Goal: Task Accomplishment & Management: Complete application form

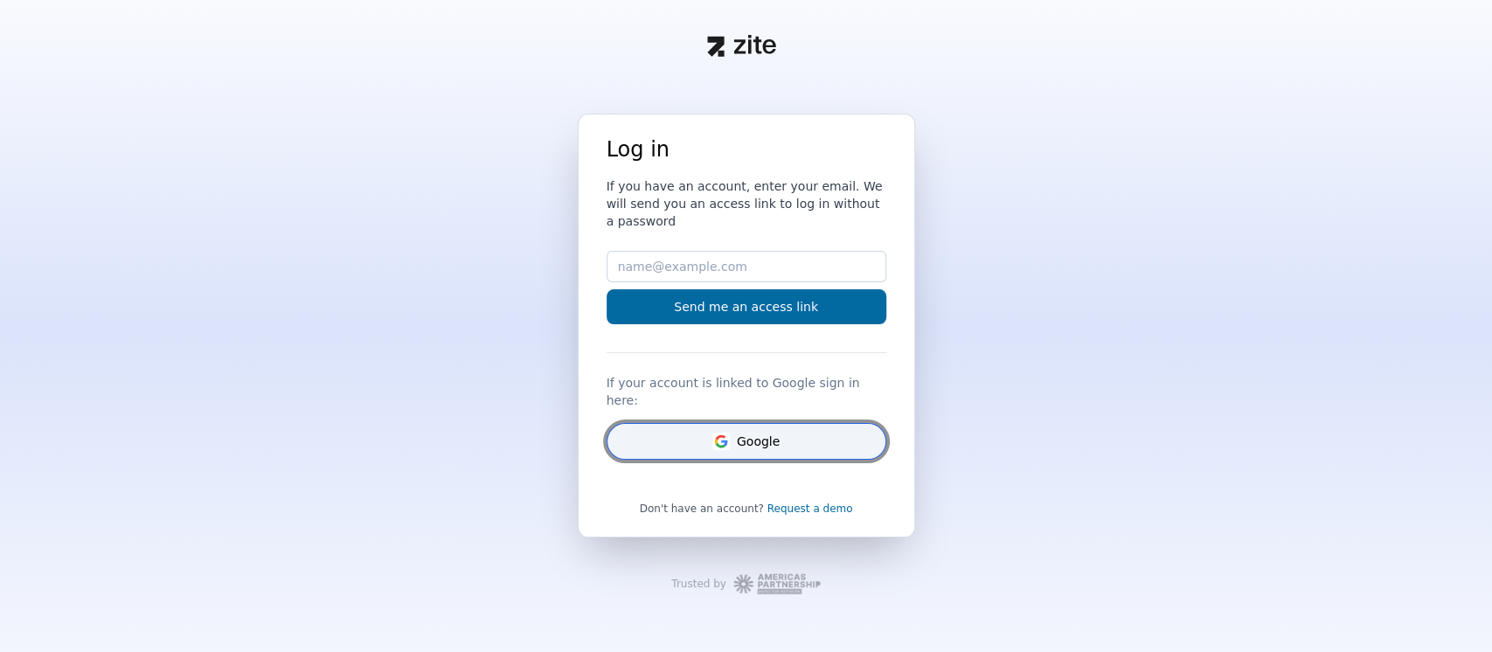
click at [697, 426] on button "Google" at bounding box center [747, 441] width 280 height 37
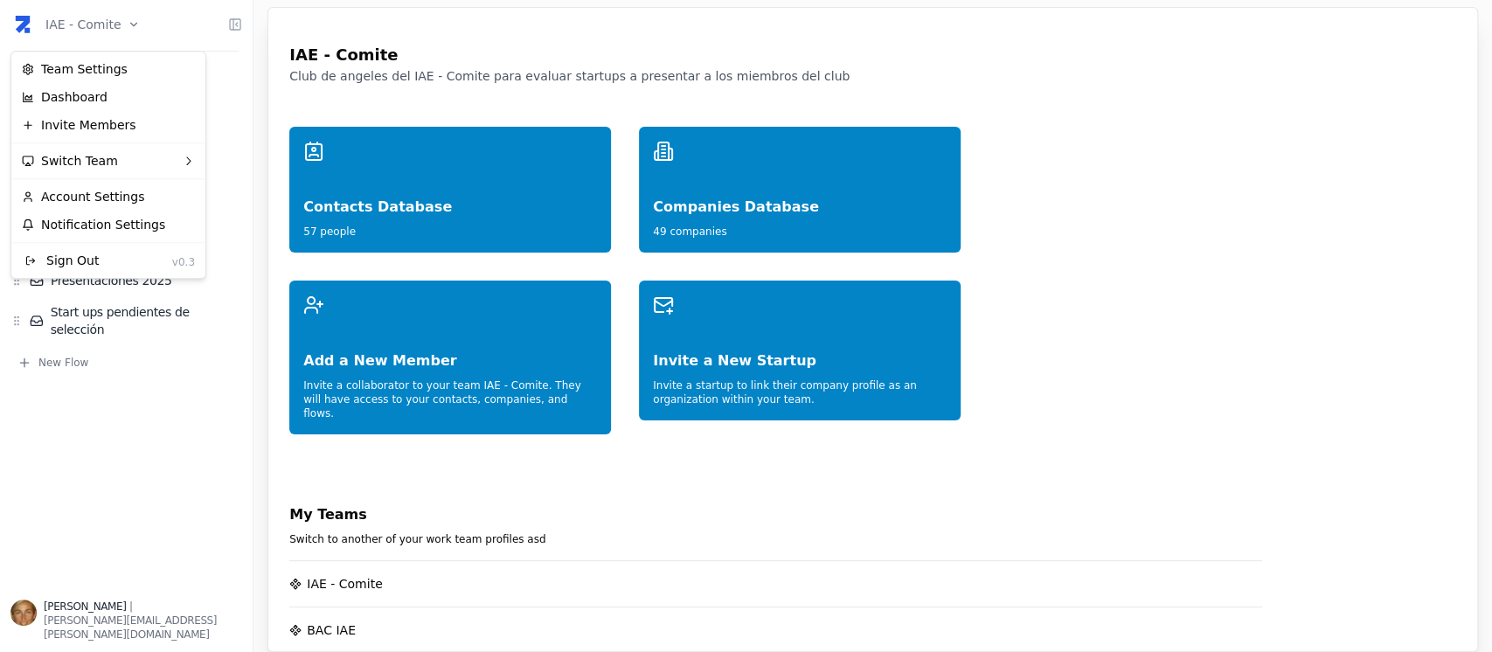
click at [116, 21] on html "IAE - Comite Home Network Contacts ( 57 ) Organizations ( 49 ) Flows Presentaci…" at bounding box center [746, 326] width 1492 height 652
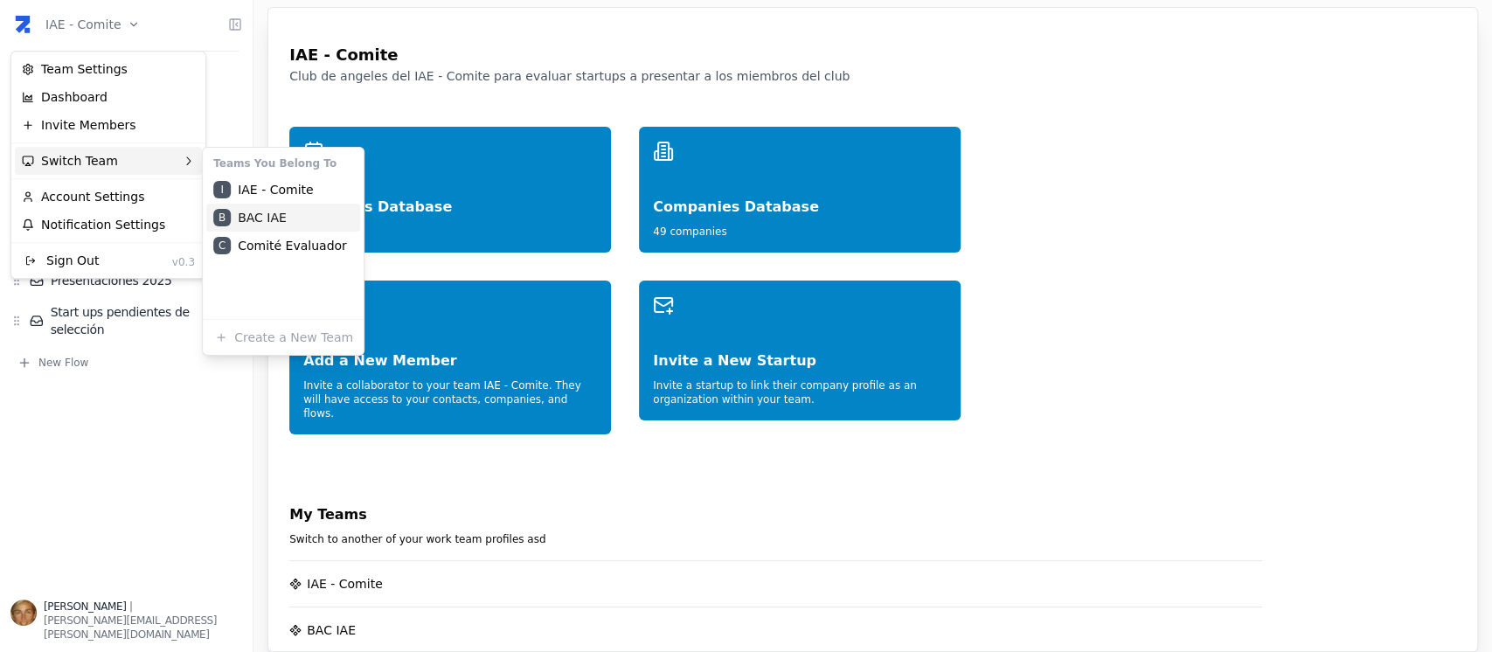
click at [248, 221] on div "B BAC IAE" at bounding box center [283, 218] width 154 height 28
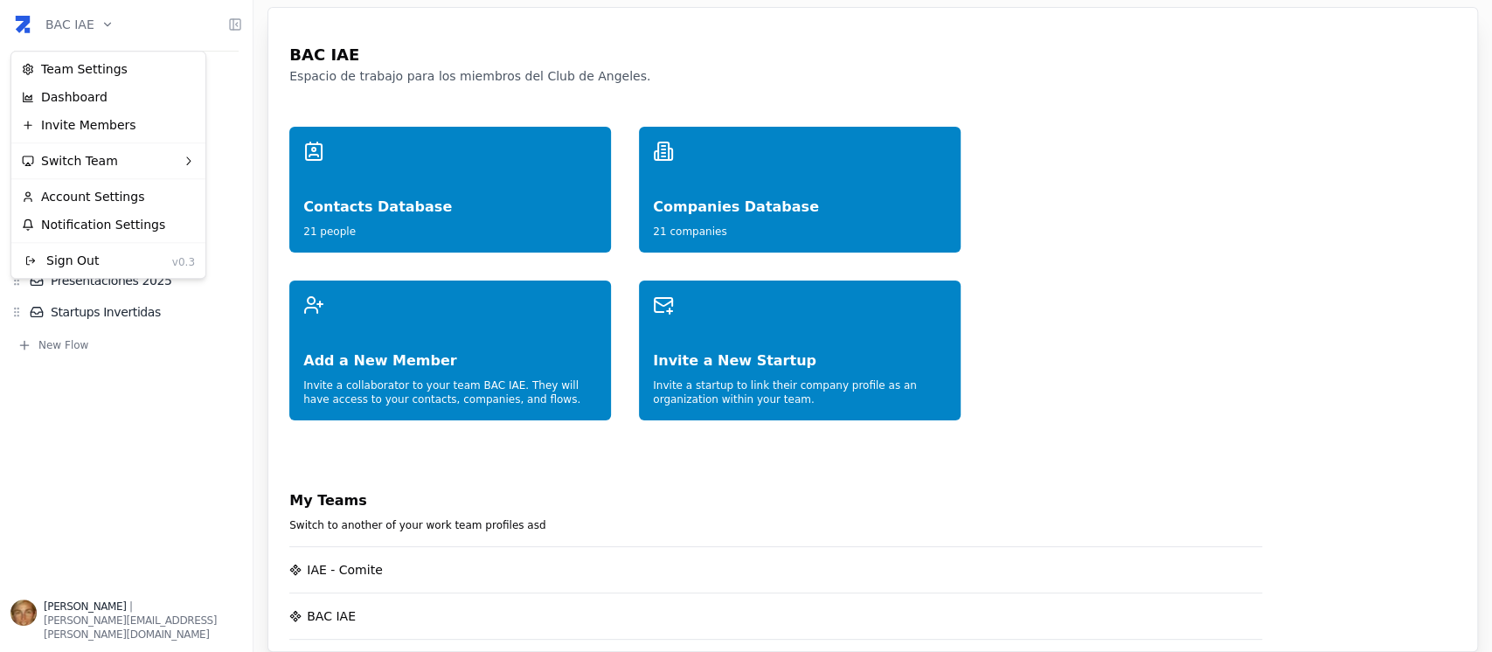
click at [100, 20] on html "BAC IAE Home Network Contacts ( 21 ) Organizations ( 21 ) Flows Presentaciones …" at bounding box center [746, 326] width 1492 height 652
click at [111, 136] on div "Invite Members" at bounding box center [108, 125] width 187 height 28
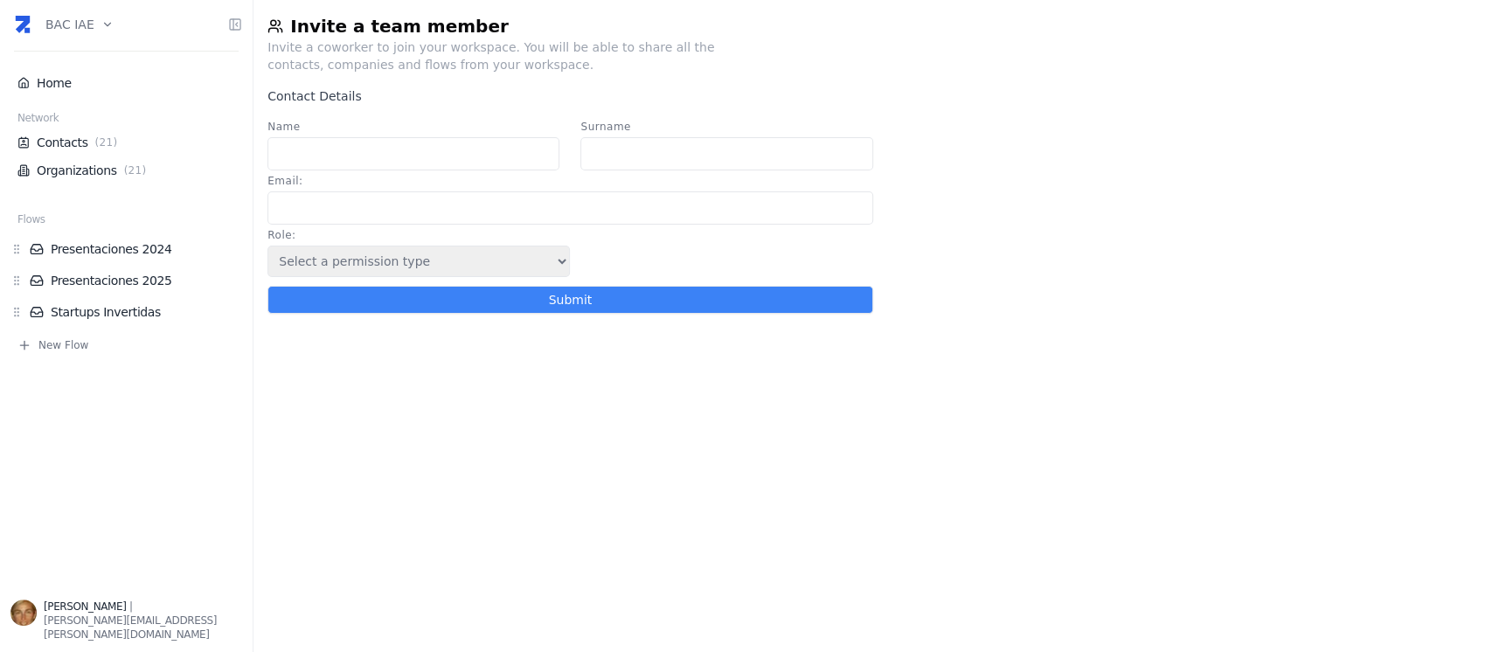
click at [344, 155] on input "Name" at bounding box center [413, 153] width 292 height 33
type input "[PERSON_NAME]"
click at [706, 152] on input "Surname" at bounding box center [726, 153] width 292 height 33
type input "Gambaudo"
click at [479, 194] on input "Email :" at bounding box center [569, 207] width 605 height 33
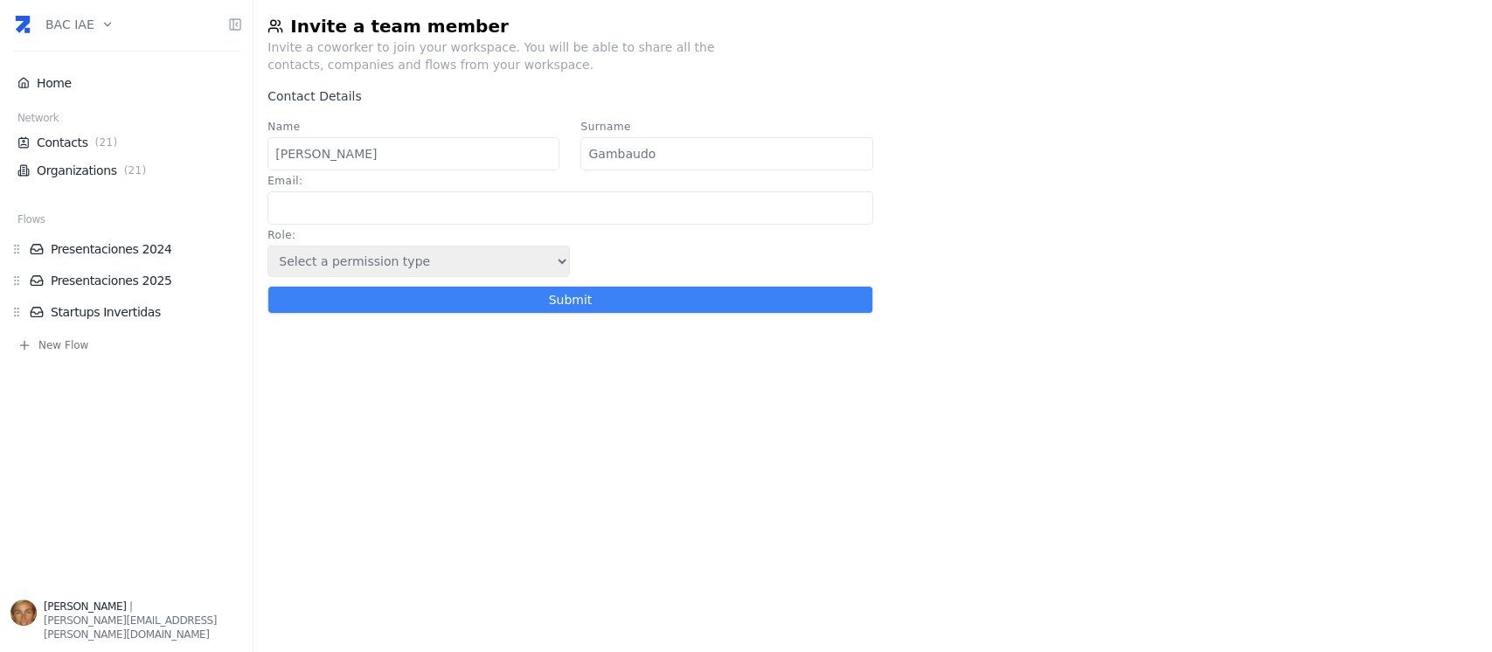
paste input "sgambaudo@hotmail.com"
type input "sgambaudo@hotmail.com"
click at [553, 268] on select "Select a permission type Admin Guest Endorser" at bounding box center [418, 261] width 302 height 31
select select "5"
click at [267, 250] on select "Select a permission type Admin Guest Endorser" at bounding box center [418, 261] width 302 height 31
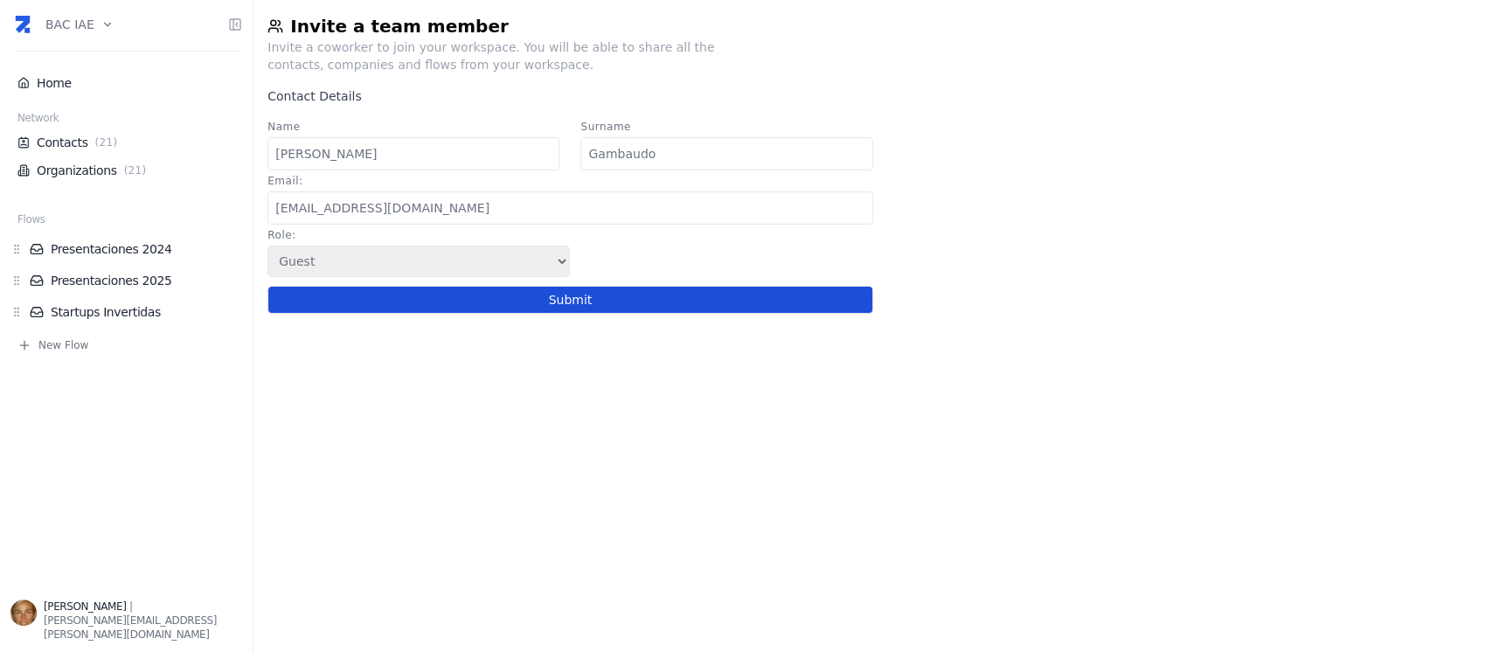
click at [544, 302] on button "Submit" at bounding box center [569, 300] width 605 height 28
select select
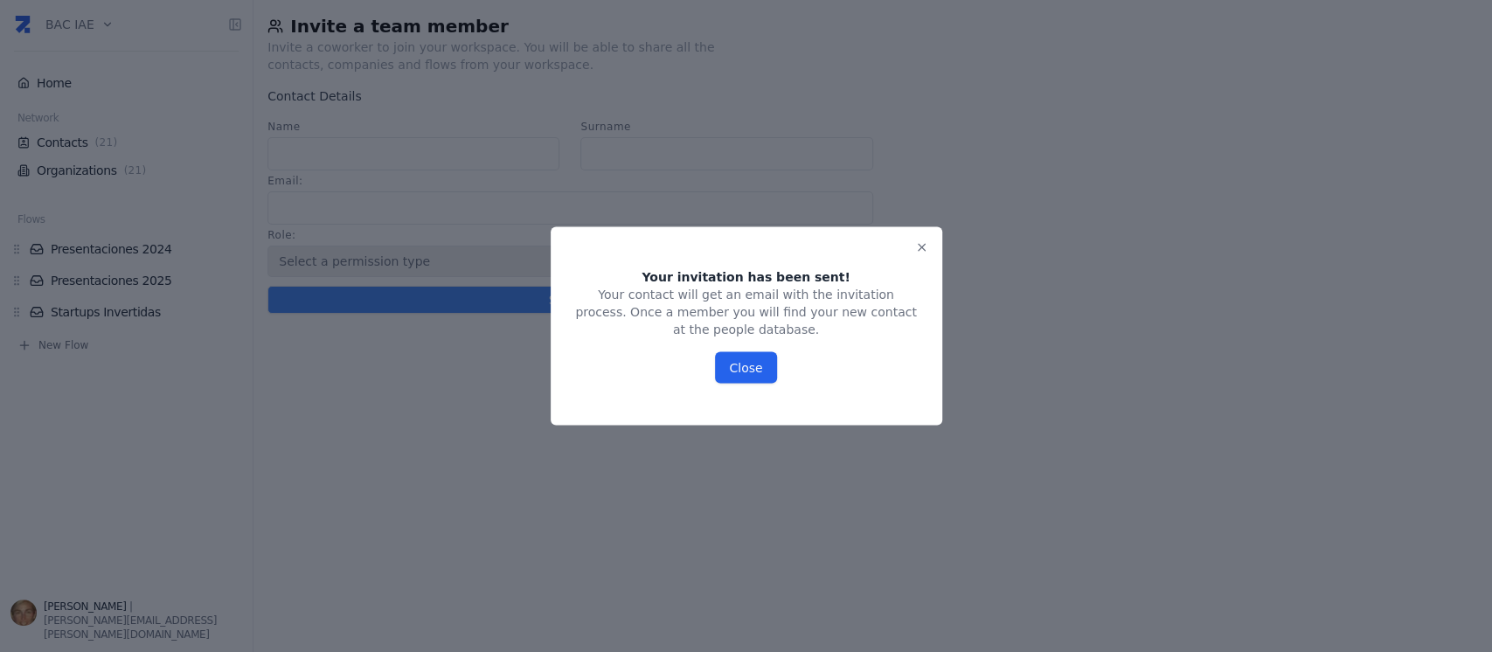
click at [749, 352] on button "Close" at bounding box center [745, 367] width 61 height 31
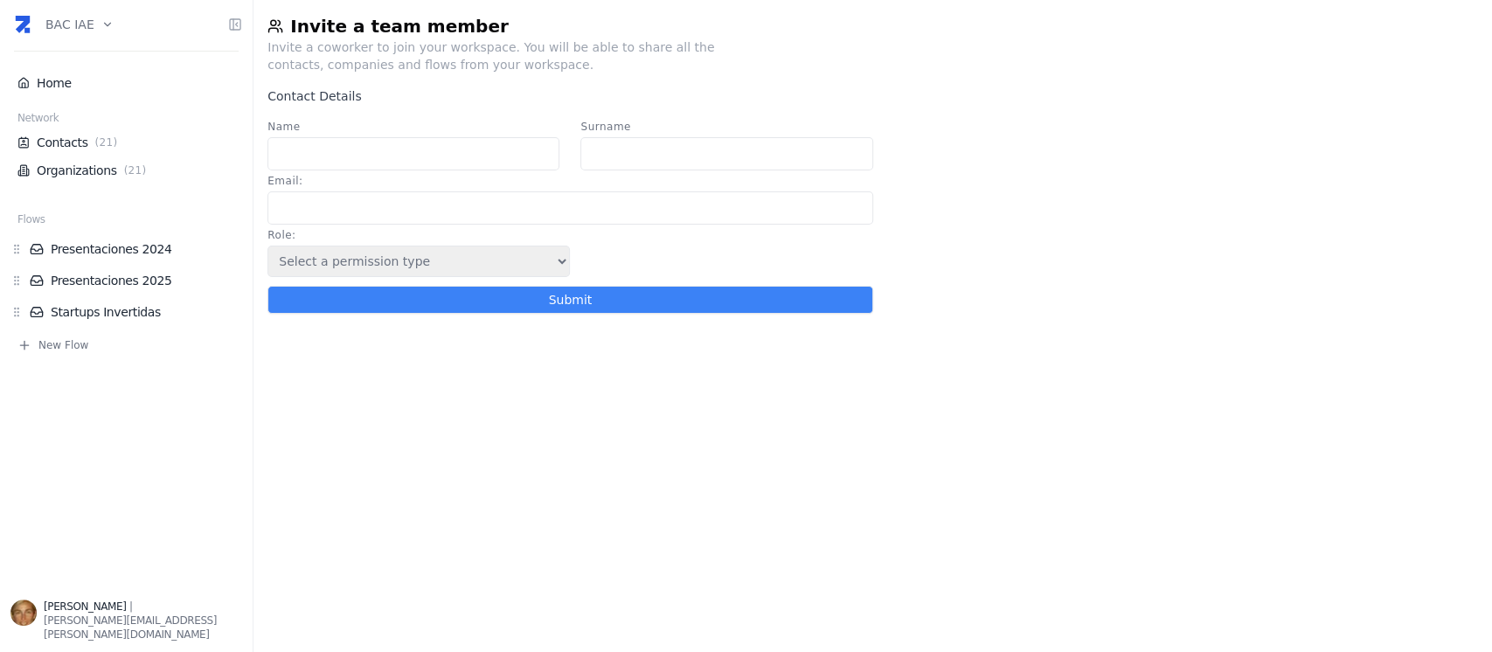
click at [425, 213] on input "Email :" at bounding box center [569, 207] width 605 height 33
type input "fcosta@naaloo.io"
click at [391, 161] on input "Name" at bounding box center [413, 153] width 292 height 33
type input "Francisco"
click at [674, 167] on input "Surname" at bounding box center [726, 153] width 292 height 33
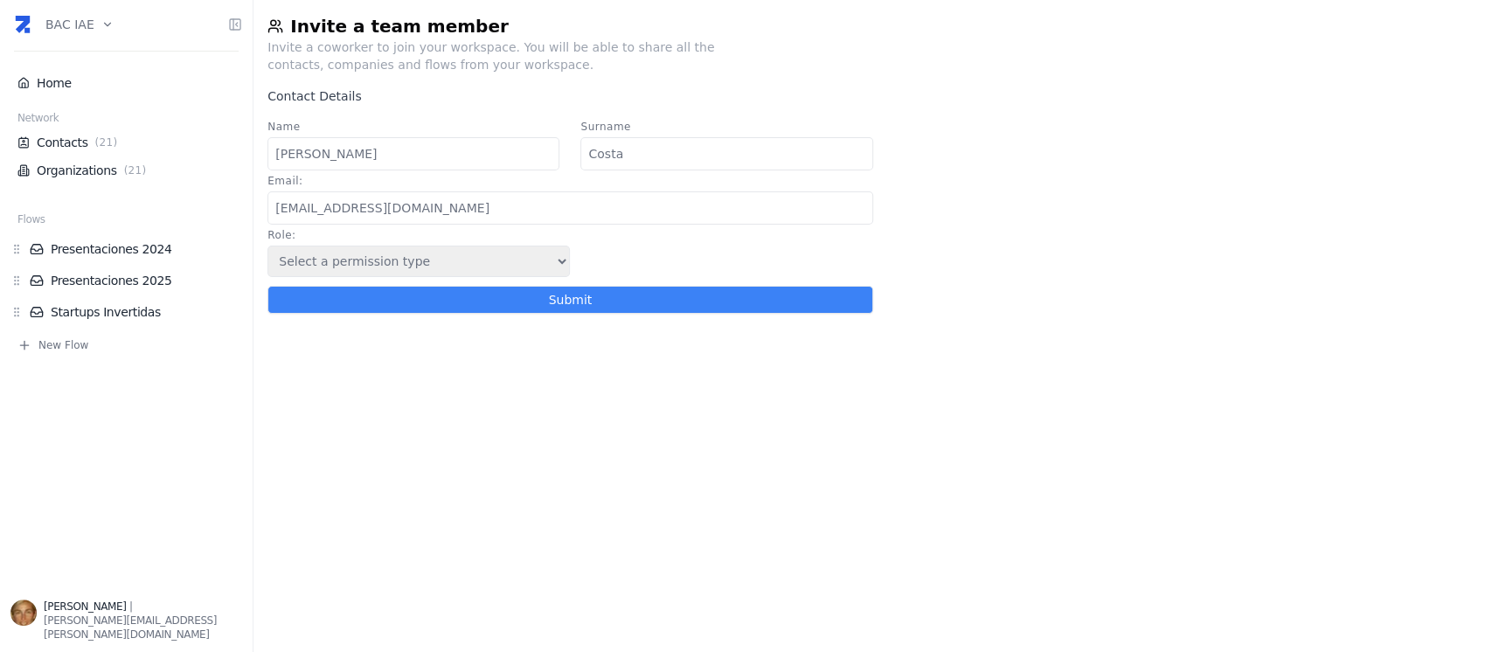
type input "Costa"
click at [629, 318] on form "Name Francisco Surname Costa Email : fcosta@naaloo.io Role : Select a permissio…" at bounding box center [569, 220] width 605 height 198
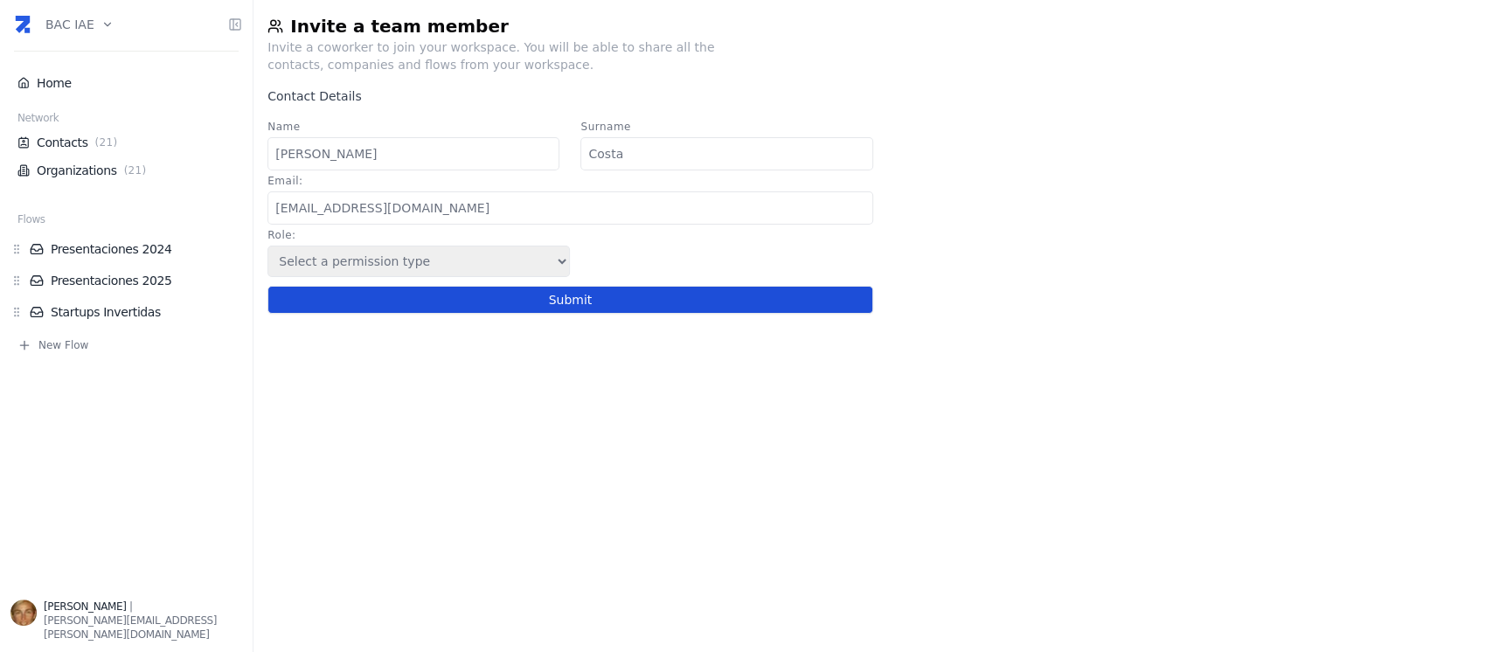
click at [629, 314] on button "Submit" at bounding box center [569, 300] width 605 height 28
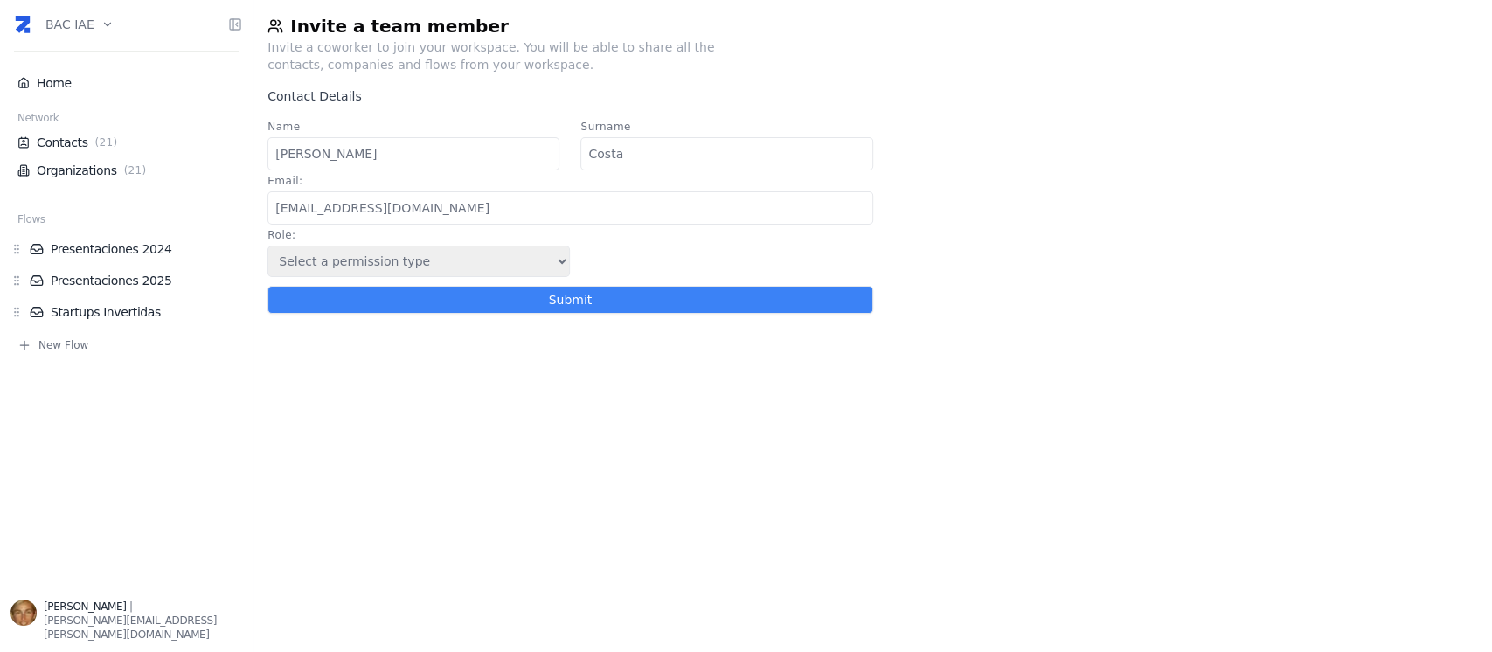
click at [552, 274] on select "Select a permission type Admin Guest Endorser" at bounding box center [418, 261] width 302 height 31
select select "5"
click at [267, 250] on select "Select a permission type Admin Guest Endorser" at bounding box center [418, 261] width 302 height 31
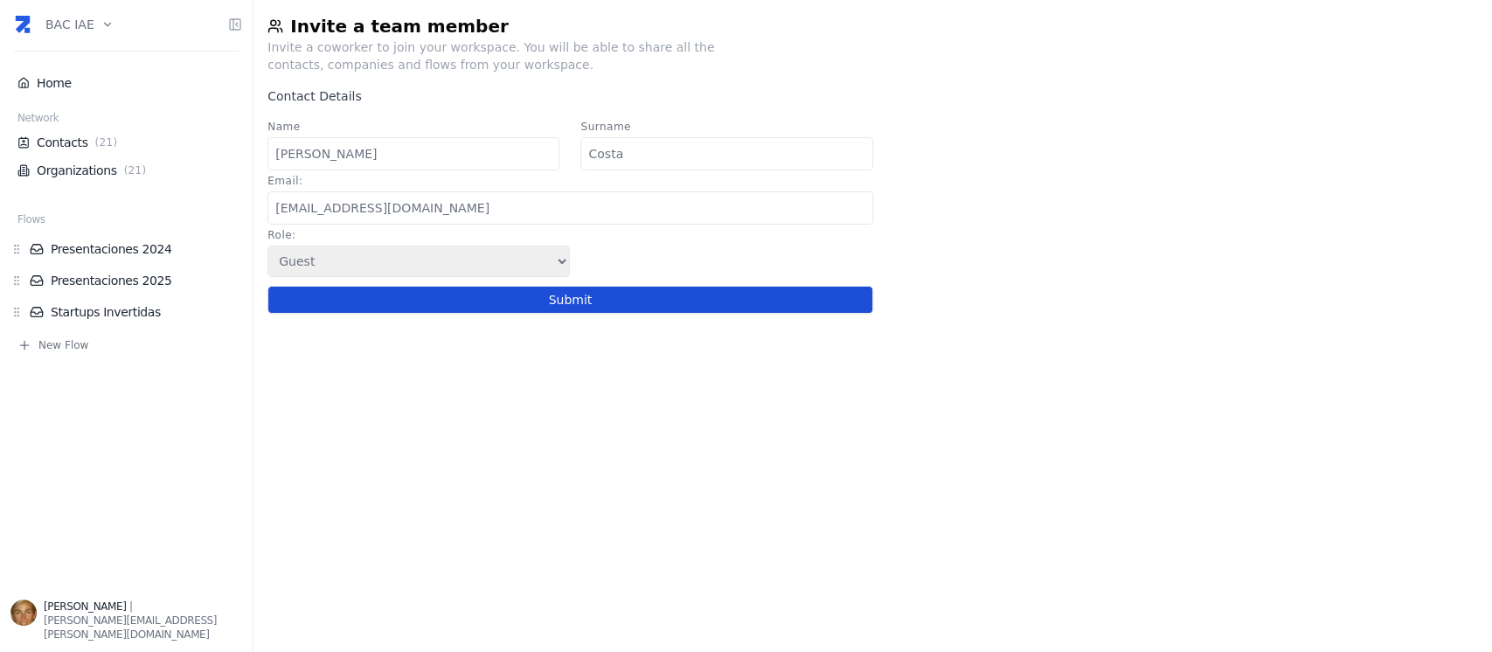
click at [549, 311] on button "Submit" at bounding box center [569, 300] width 605 height 28
select select
